Goal: Find specific page/section: Find specific page/section

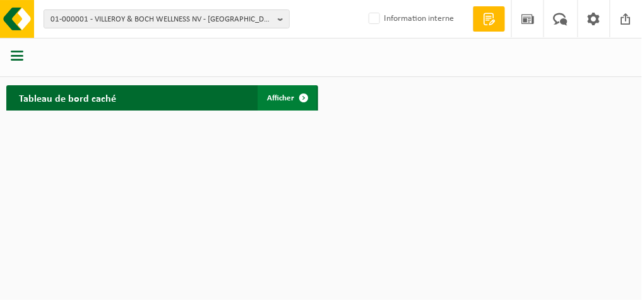
click at [281, 94] on span "Afficher" at bounding box center [281, 98] width 27 height 8
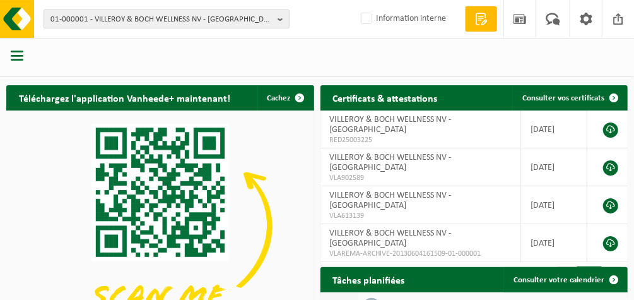
click at [137, 25] on span "01-000001 - VILLEROY & BOCH WELLNESS NV - ROESELARE" at bounding box center [161, 19] width 222 height 19
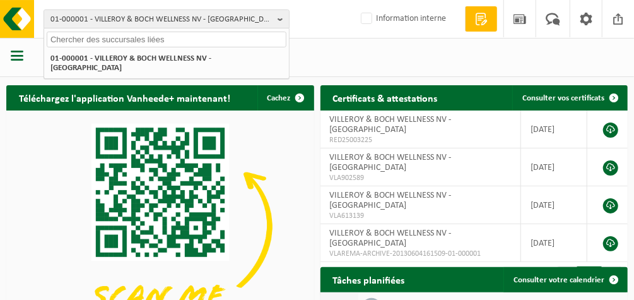
click at [133, 41] on input "text" at bounding box center [167, 40] width 240 height 16
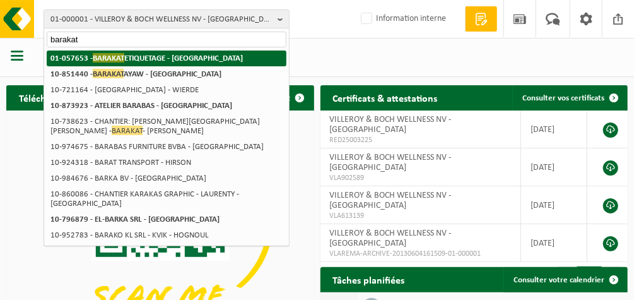
type input "barakat"
click at [135, 58] on strong "01-057653 - BARAKAT ETIQUETAGE - RONCHIN" at bounding box center [146, 57] width 193 height 9
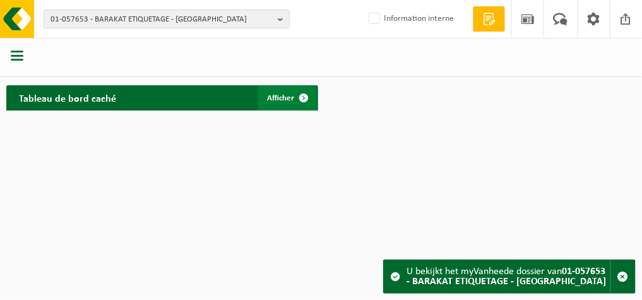
click at [279, 102] on span "Afficher" at bounding box center [281, 98] width 27 height 8
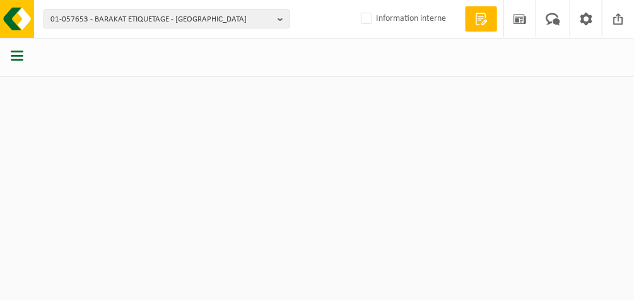
click at [18, 52] on span "button" at bounding box center [17, 55] width 13 height 13
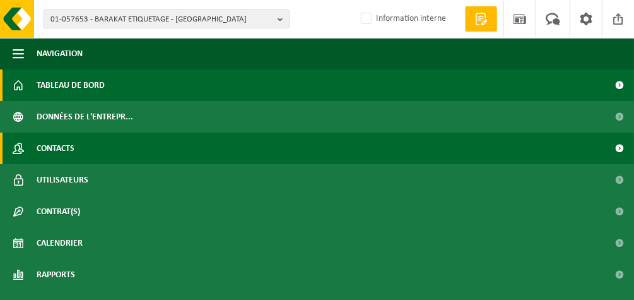
click at [62, 150] on span "Contacts" at bounding box center [56, 149] width 38 height 32
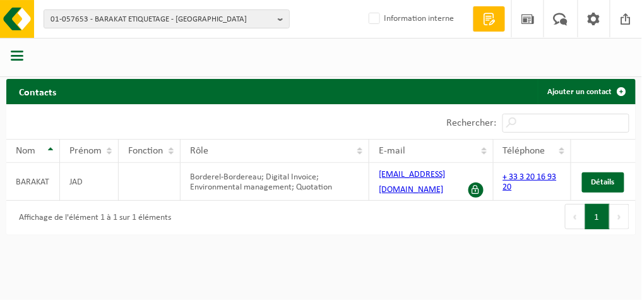
click at [17, 59] on span "button" at bounding box center [17, 55] width 13 height 13
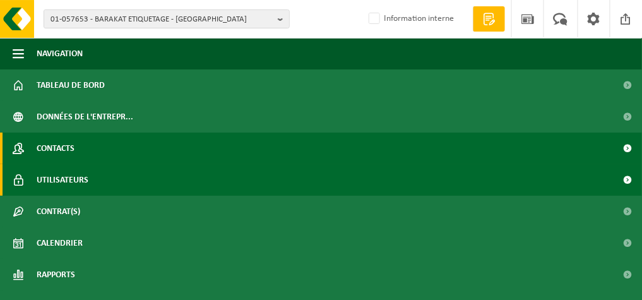
click at [48, 178] on span "Utilisateurs" at bounding box center [63, 180] width 52 height 32
